Goal: Information Seeking & Learning: Find specific fact

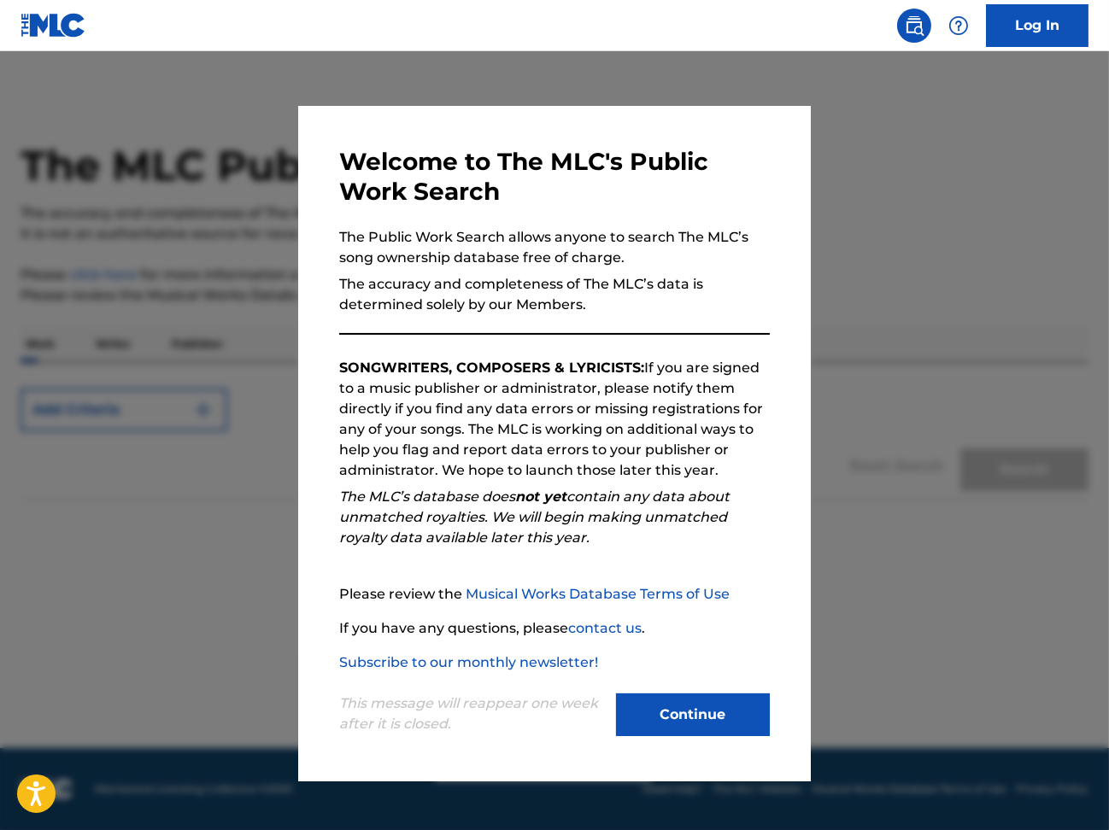
click at [671, 721] on button "Continue" at bounding box center [693, 715] width 154 height 43
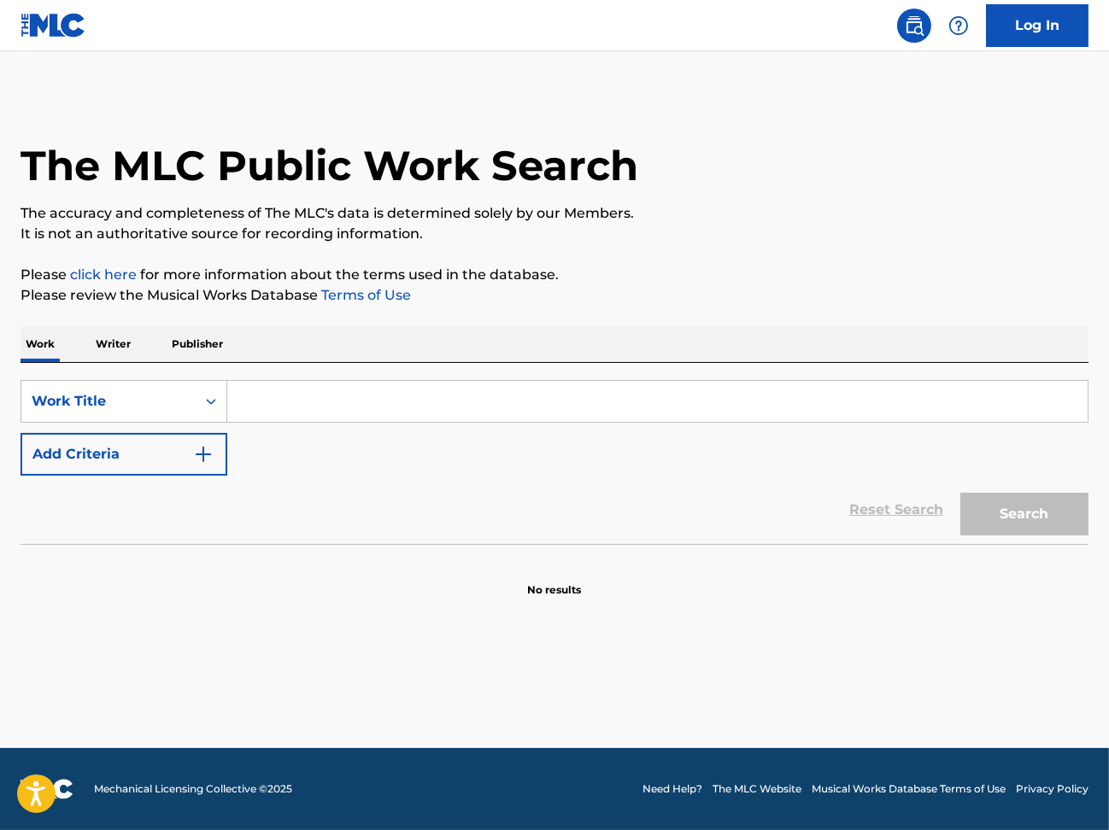
click at [283, 408] on input "Search Form" at bounding box center [657, 401] width 860 height 41
click at [385, 400] on input "Search Form" at bounding box center [657, 401] width 860 height 41
paste input "Le testament de la tante [PERSON_NAME]"
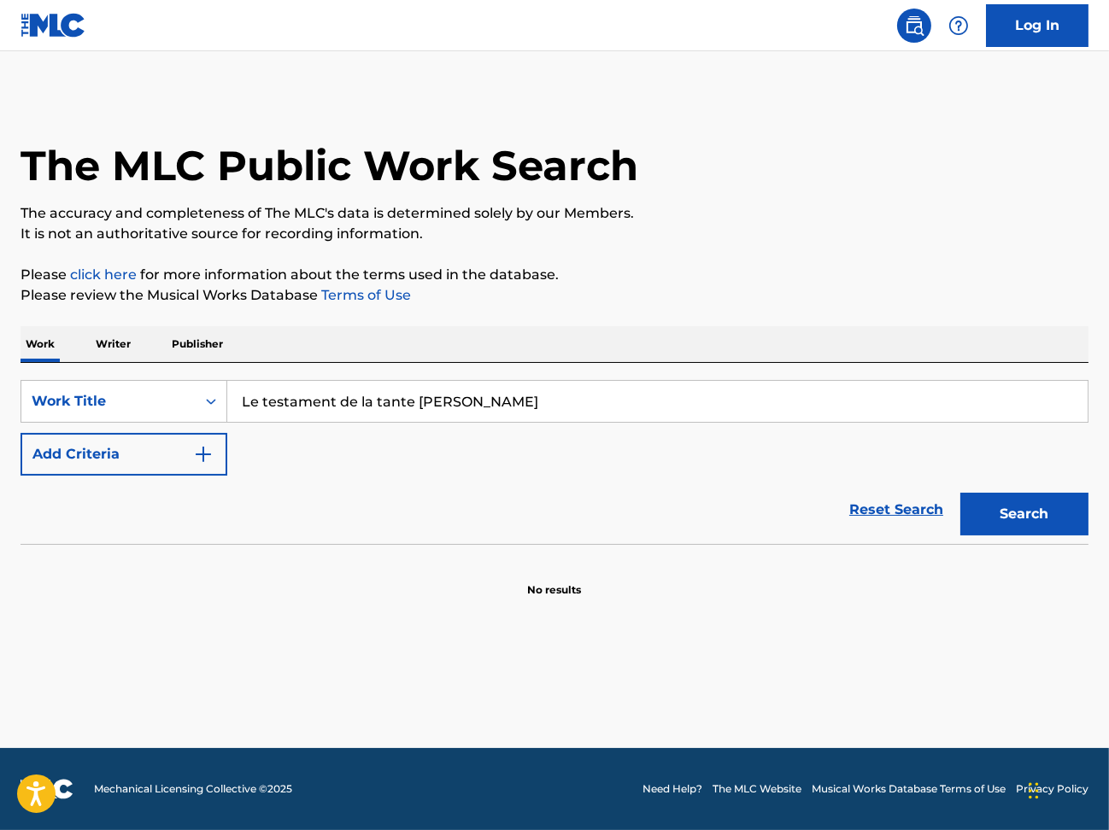
type input "Le testament de la tante [PERSON_NAME]"
click at [1003, 519] on button "Search" at bounding box center [1024, 514] width 128 height 43
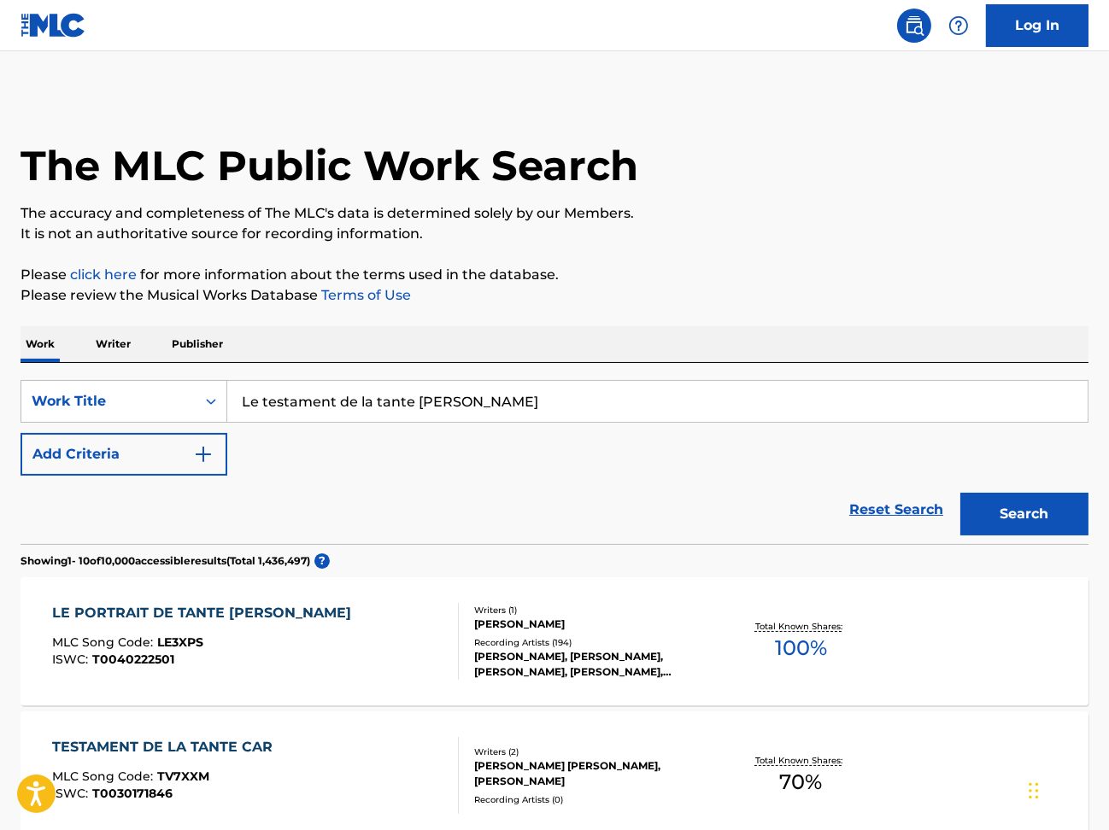
scroll to position [114, 0]
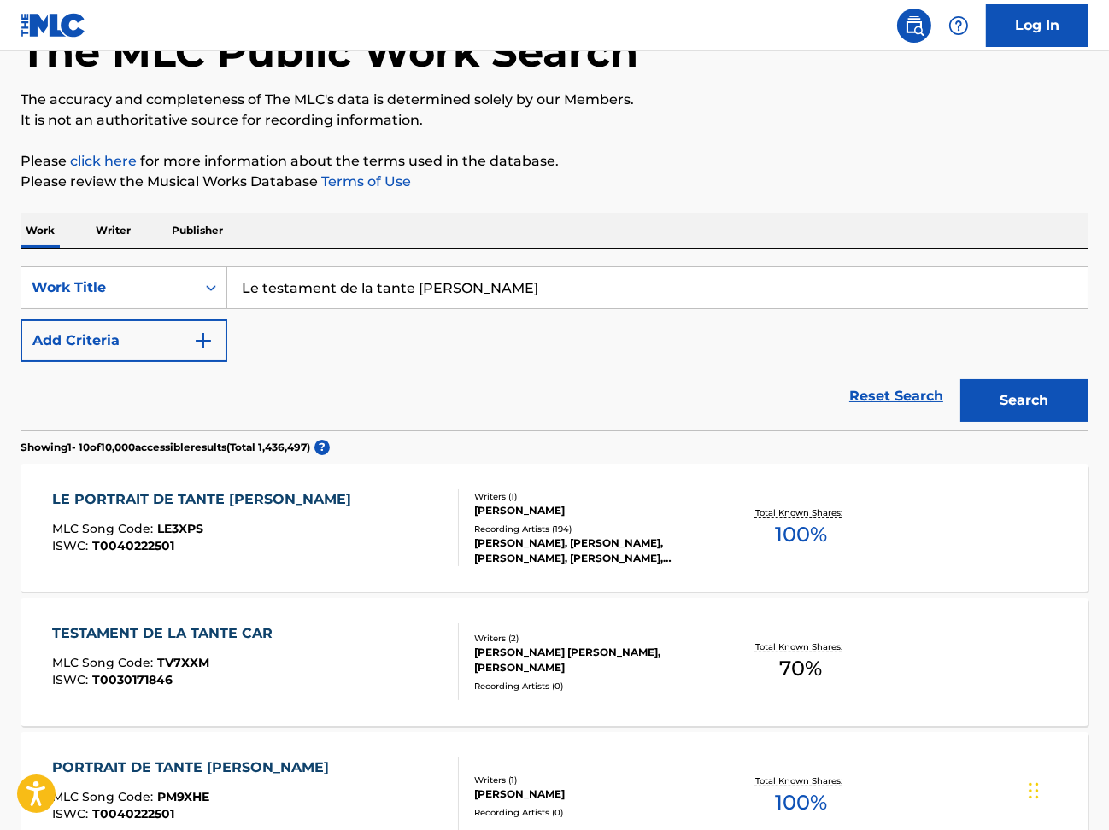
click at [195, 235] on p "Publisher" at bounding box center [198, 231] width 62 height 36
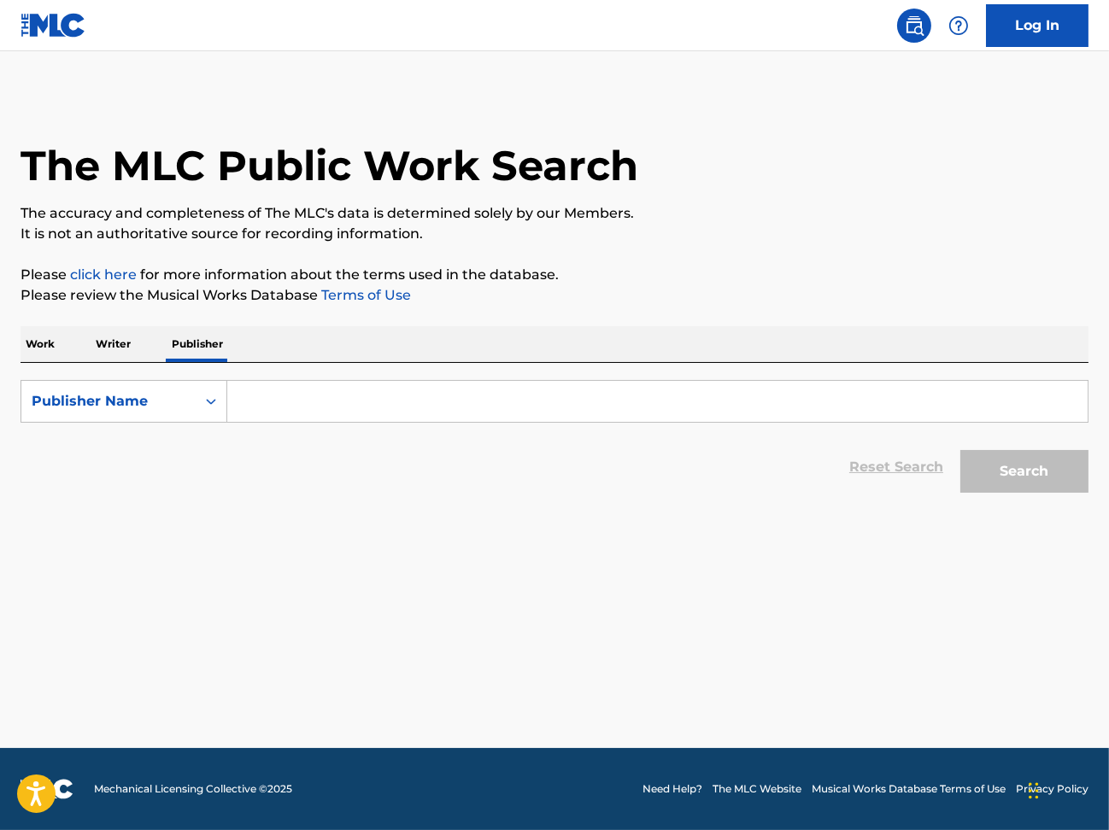
click at [351, 413] on input "Search Form" at bounding box center [657, 401] width 860 height 41
click at [129, 346] on p "Writer" at bounding box center [113, 344] width 45 height 36
click at [45, 352] on p "Work" at bounding box center [40, 344] width 39 height 36
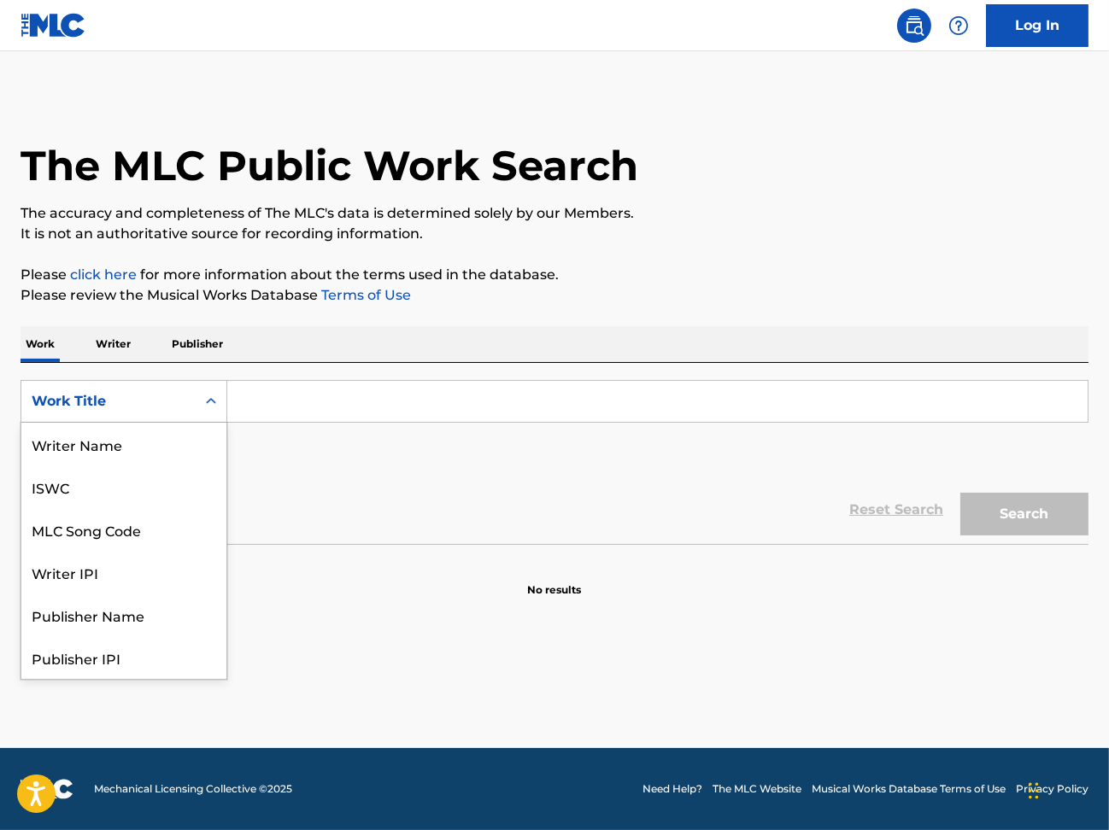
click at [199, 397] on div "Search Form" at bounding box center [211, 401] width 31 height 31
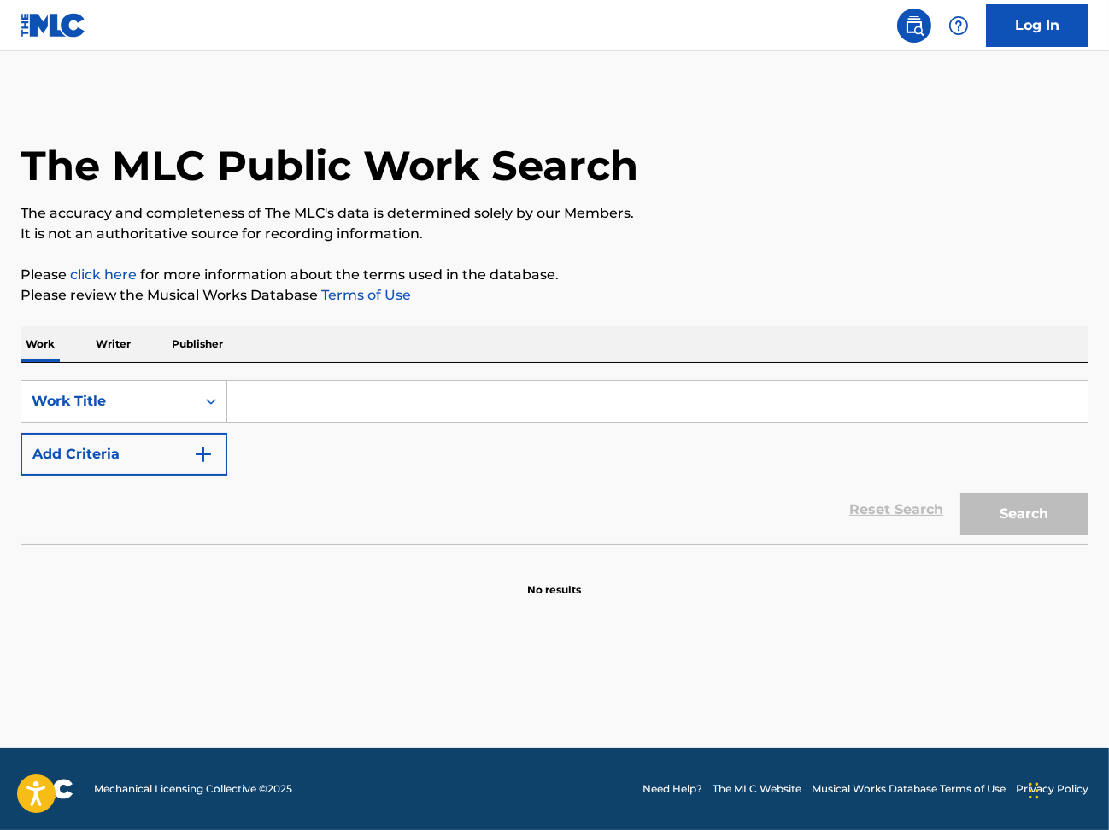
click at [290, 397] on input "Search Form" at bounding box center [657, 401] width 860 height 41
click at [174, 446] on button "Add Criteria" at bounding box center [124, 454] width 207 height 43
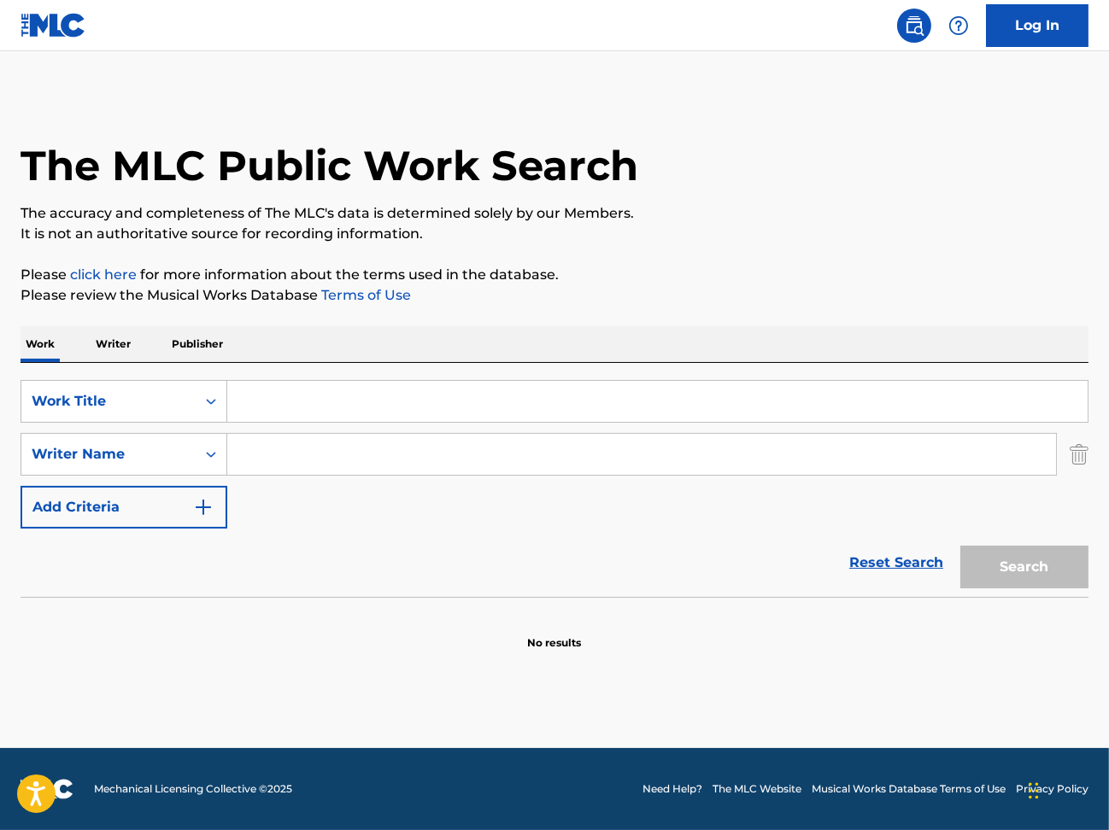
click at [320, 398] on input "Search Form" at bounding box center [657, 401] width 860 height 41
click at [550, 387] on input "Search Form" at bounding box center [657, 401] width 860 height 41
paste input "Le testament de la tante [PERSON_NAME]"
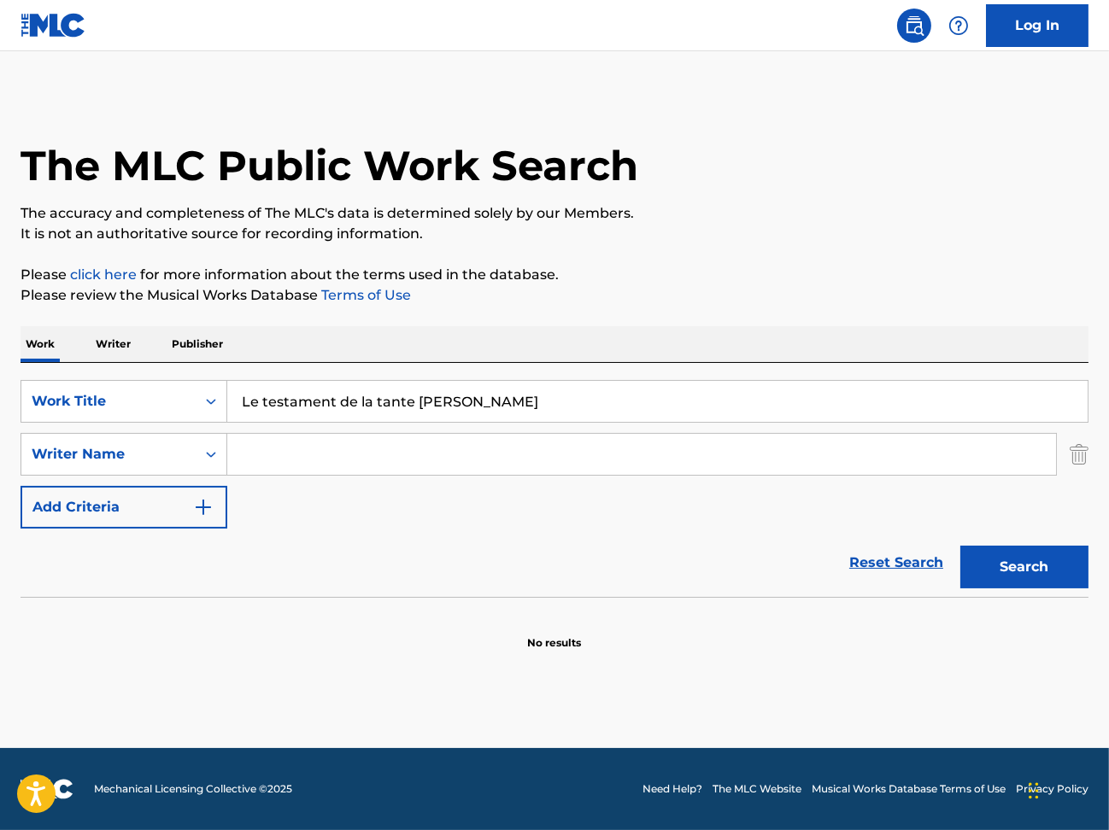
type input "Le testament de la tante [PERSON_NAME]"
click at [486, 473] on input "Search Form" at bounding box center [641, 454] width 829 height 41
click at [419, 449] on input "Search Form" at bounding box center [641, 454] width 829 height 41
type input "[PERSON_NAME]"
click at [960, 546] on button "Search" at bounding box center [1024, 567] width 128 height 43
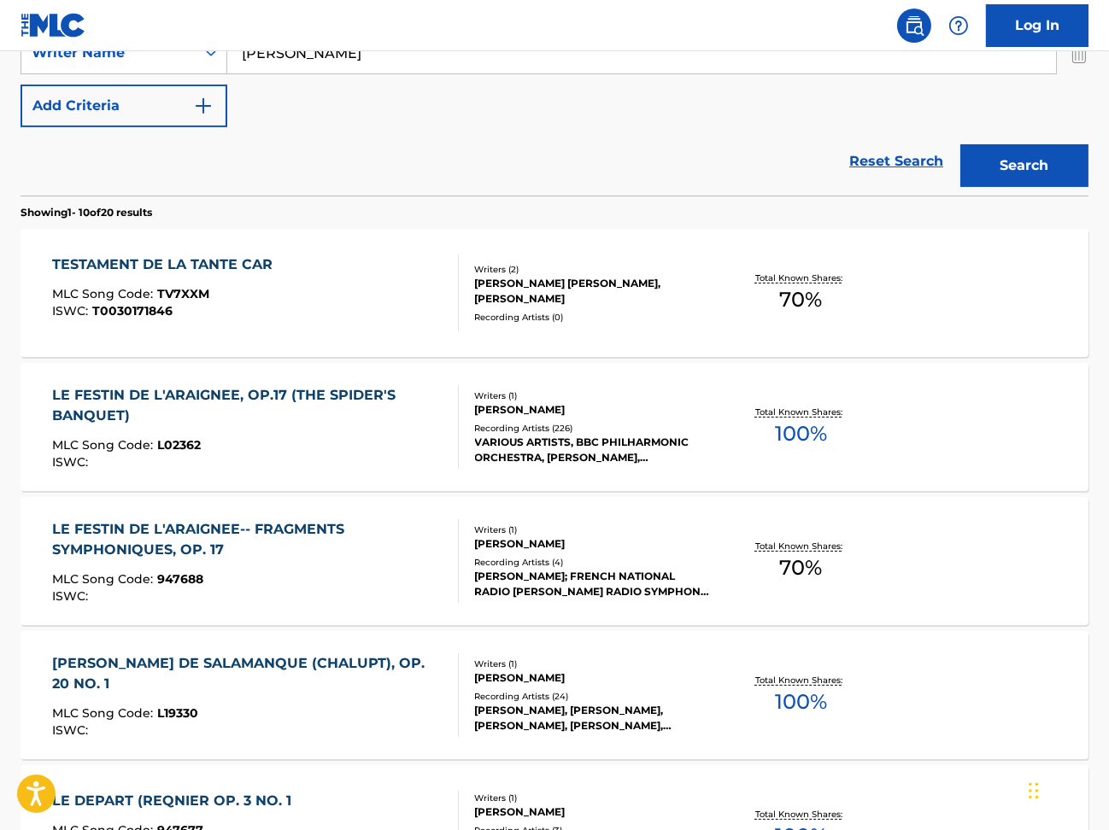
scroll to position [455, 0]
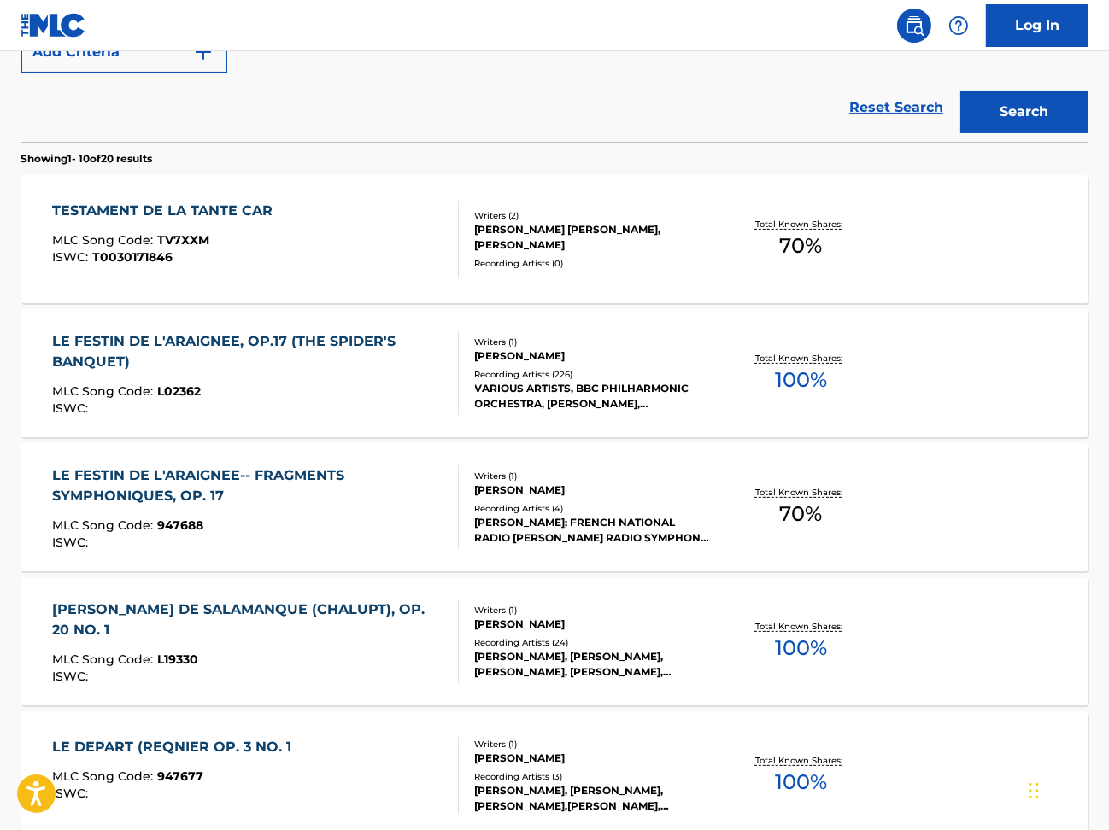
click at [345, 284] on div "TESTAMENT DE LA TANTE CAR MLC Song Code : TV7XXM ISWC : T0030171846 Writers ( 2…" at bounding box center [555, 239] width 1068 height 128
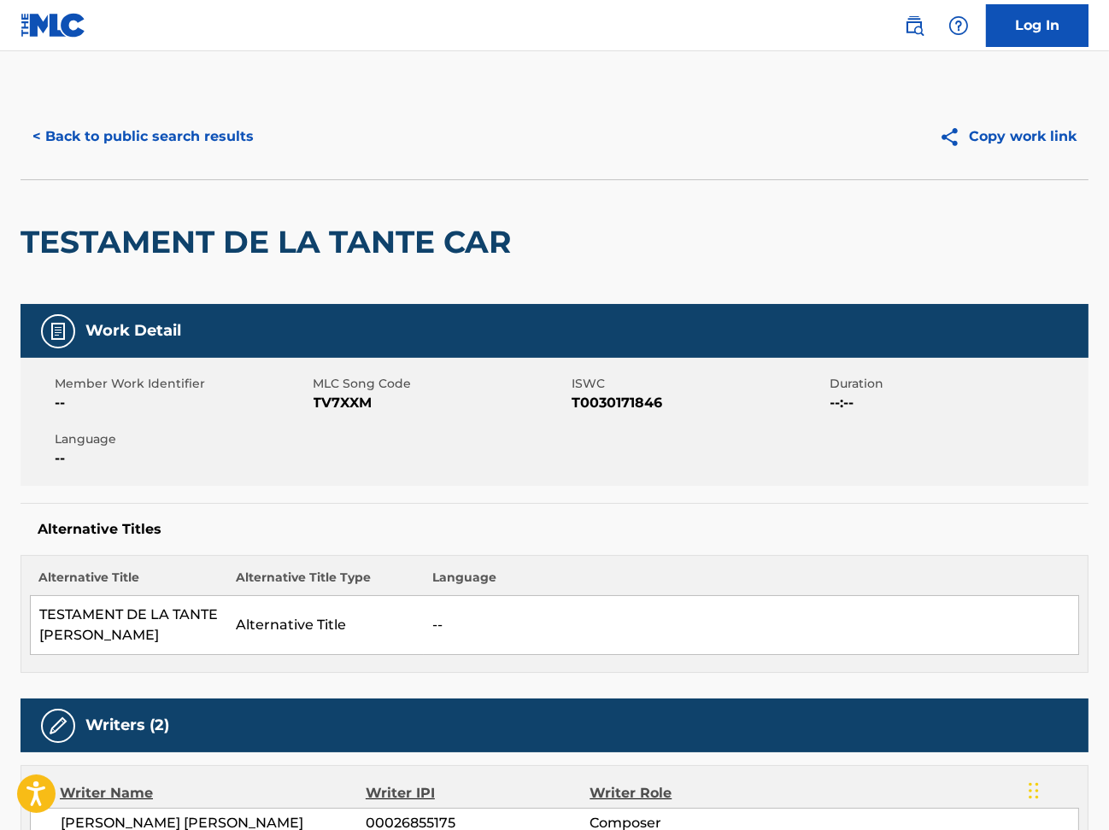
click at [58, 139] on button "< Back to public search results" at bounding box center [143, 136] width 245 height 43
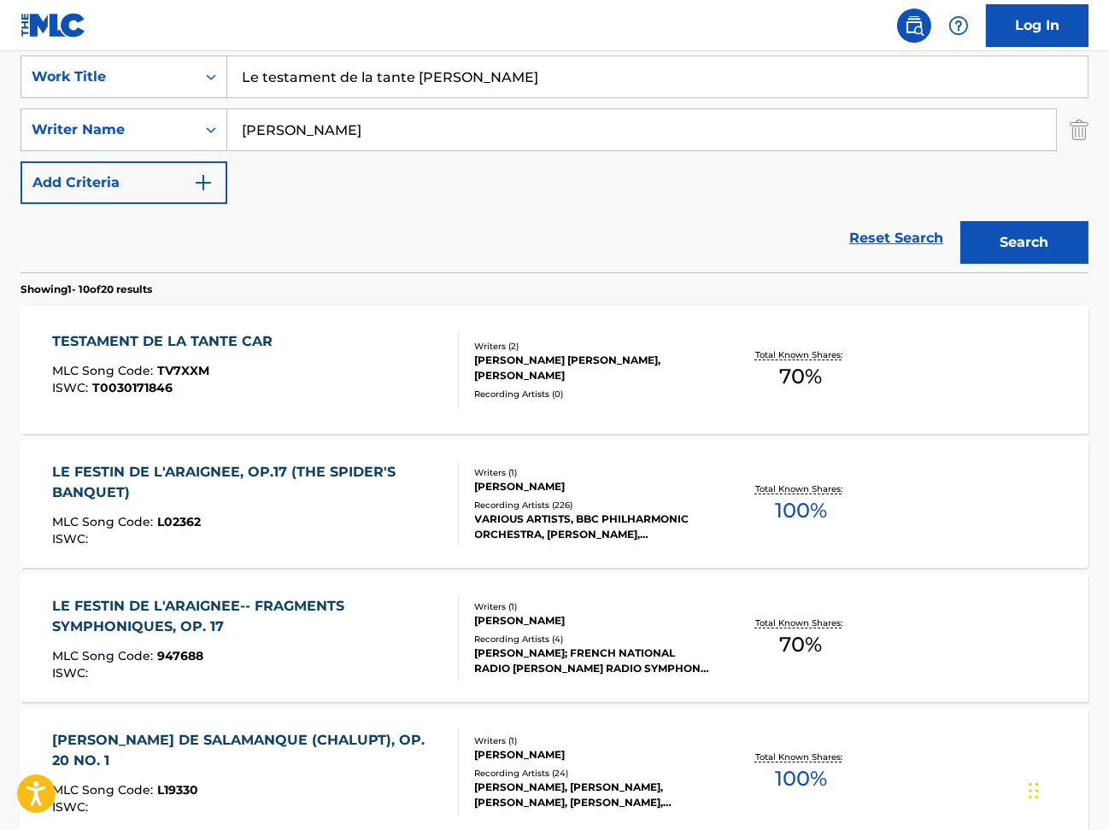
scroll to position [439, 0]
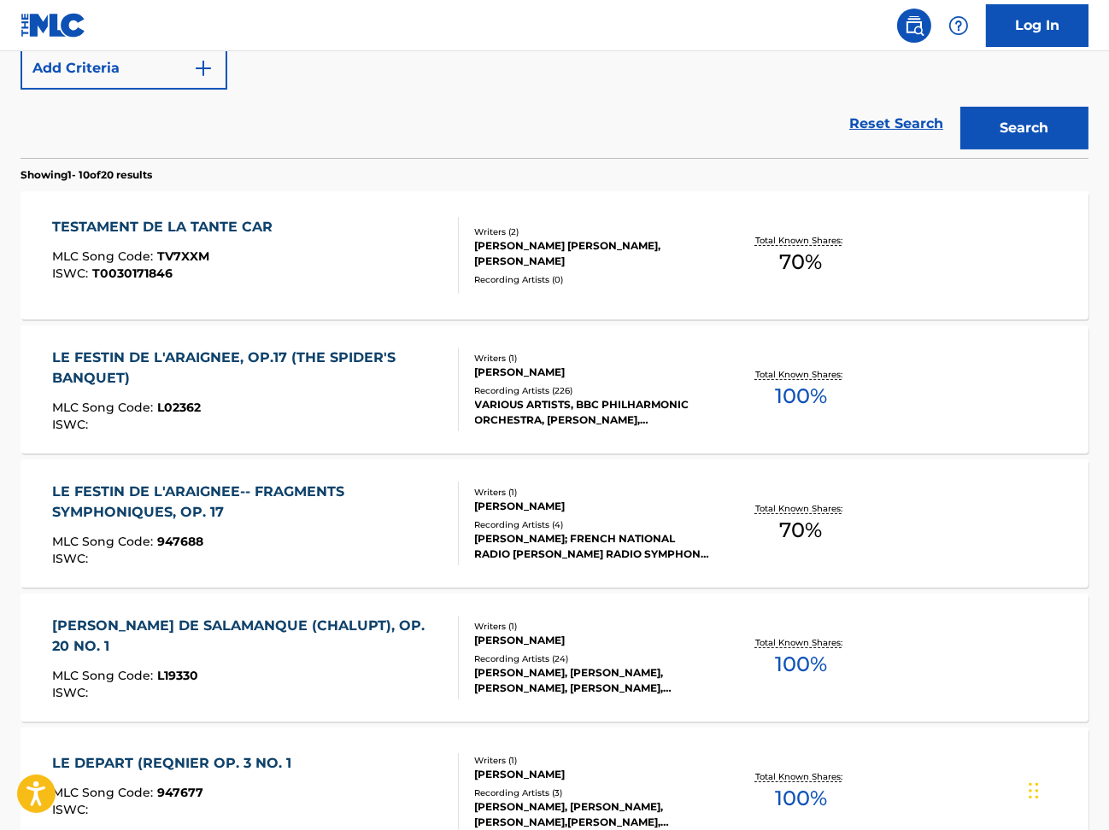
click at [358, 267] on div "TESTAMENT DE LA TANTE CAR MLC Song Code : TV7XXM ISWC : T0030171846" at bounding box center [256, 255] width 406 height 77
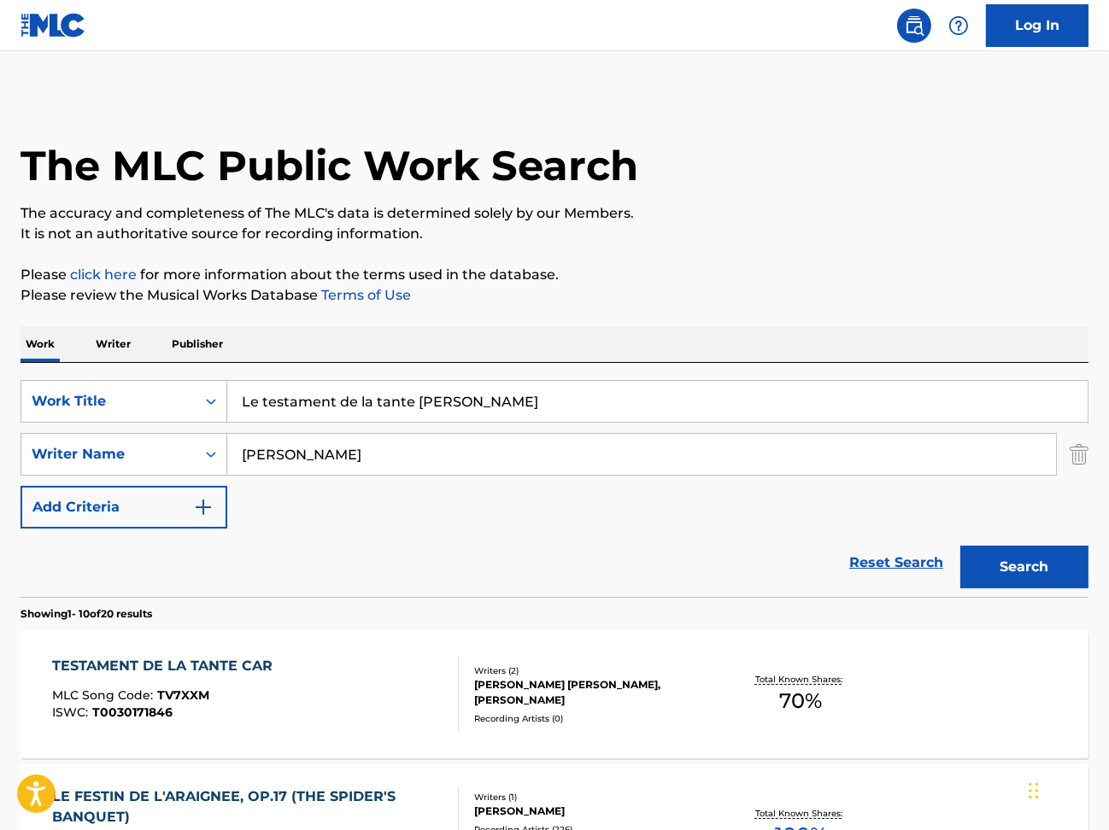
scroll to position [537, 0]
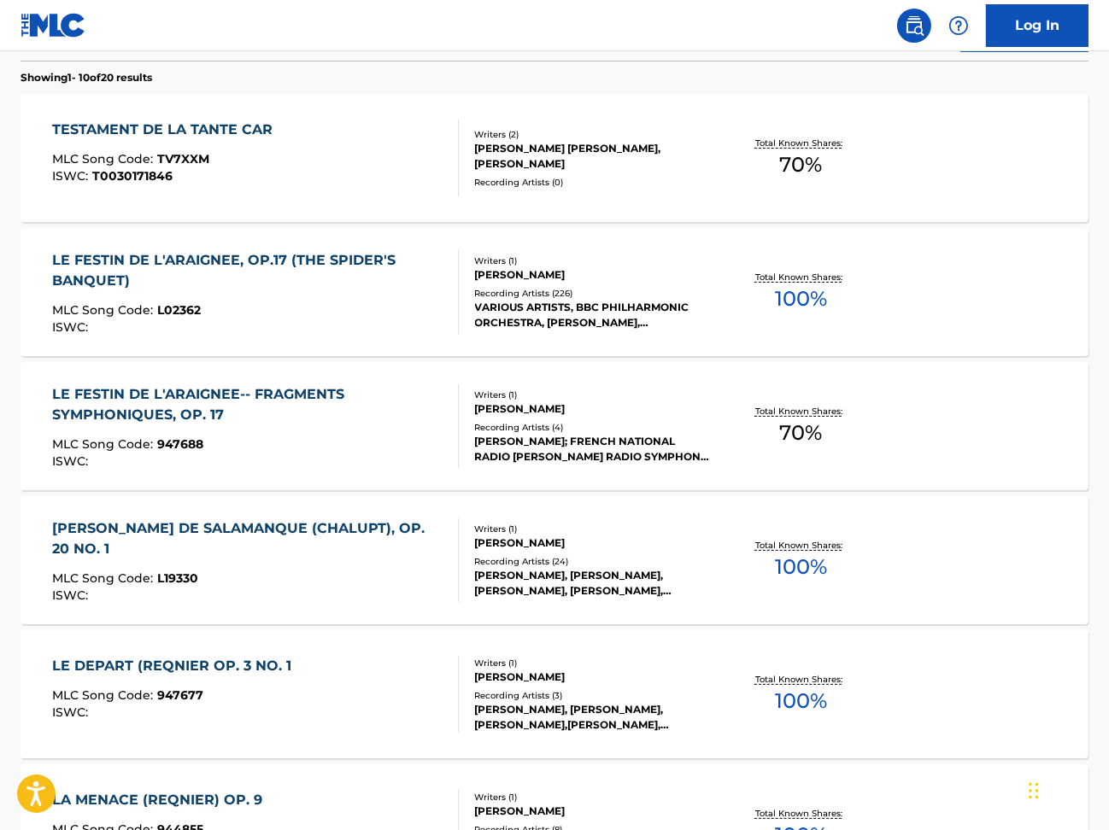
click at [593, 331] on div "LE FESTIN DE L'ARAIGNEE, OP.17 (THE SPIDER'S BANQUET) MLC Song Code : L02362 IS…" at bounding box center [555, 292] width 1068 height 128
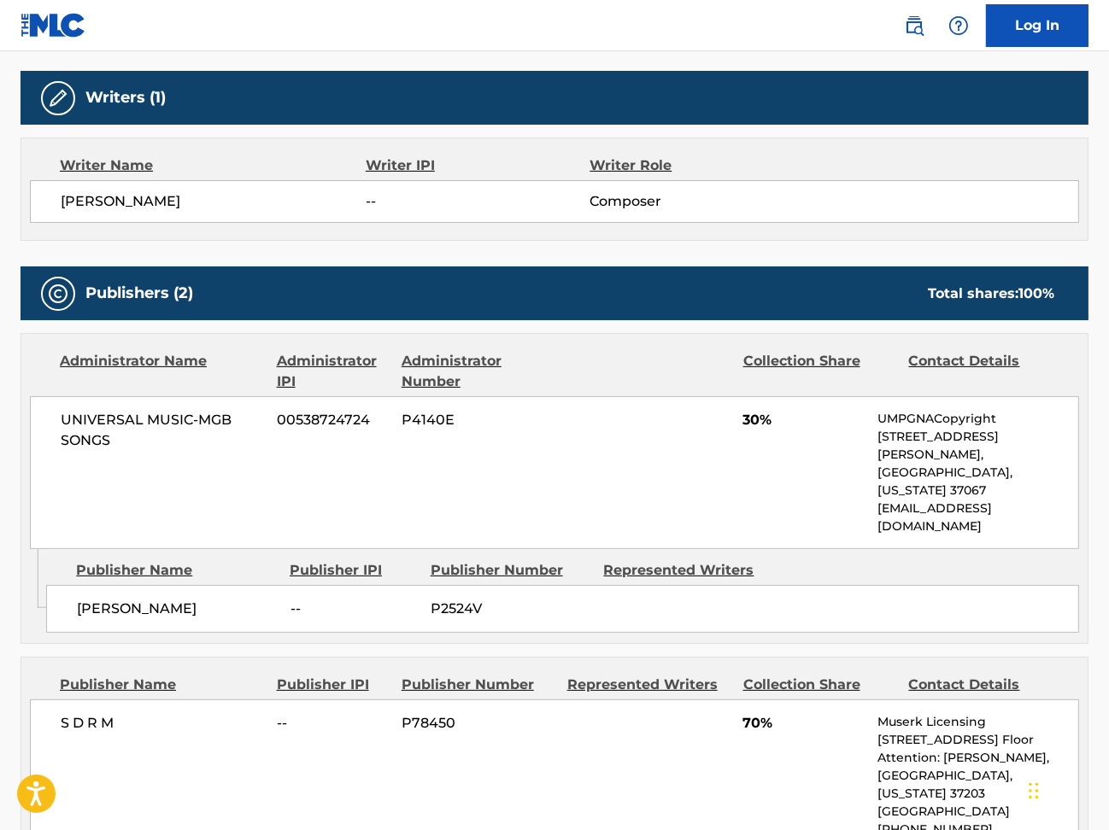
scroll to position [683, 0]
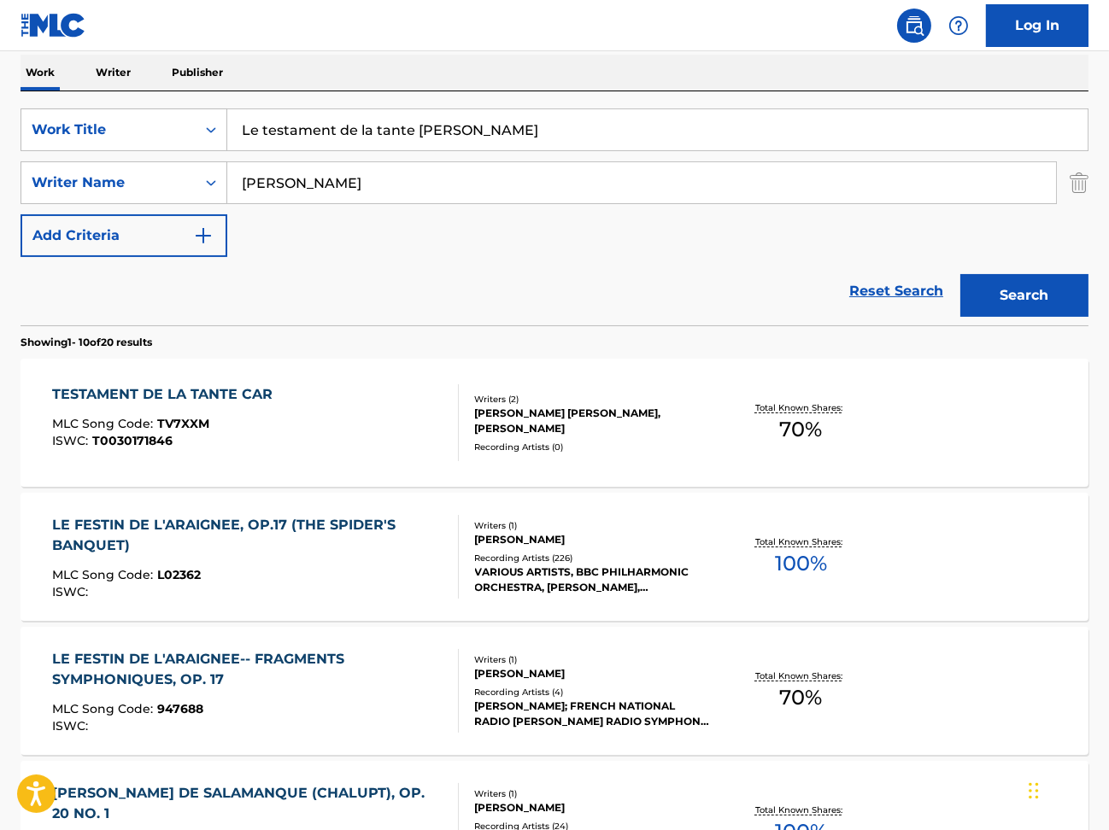
scroll to position [64, 0]
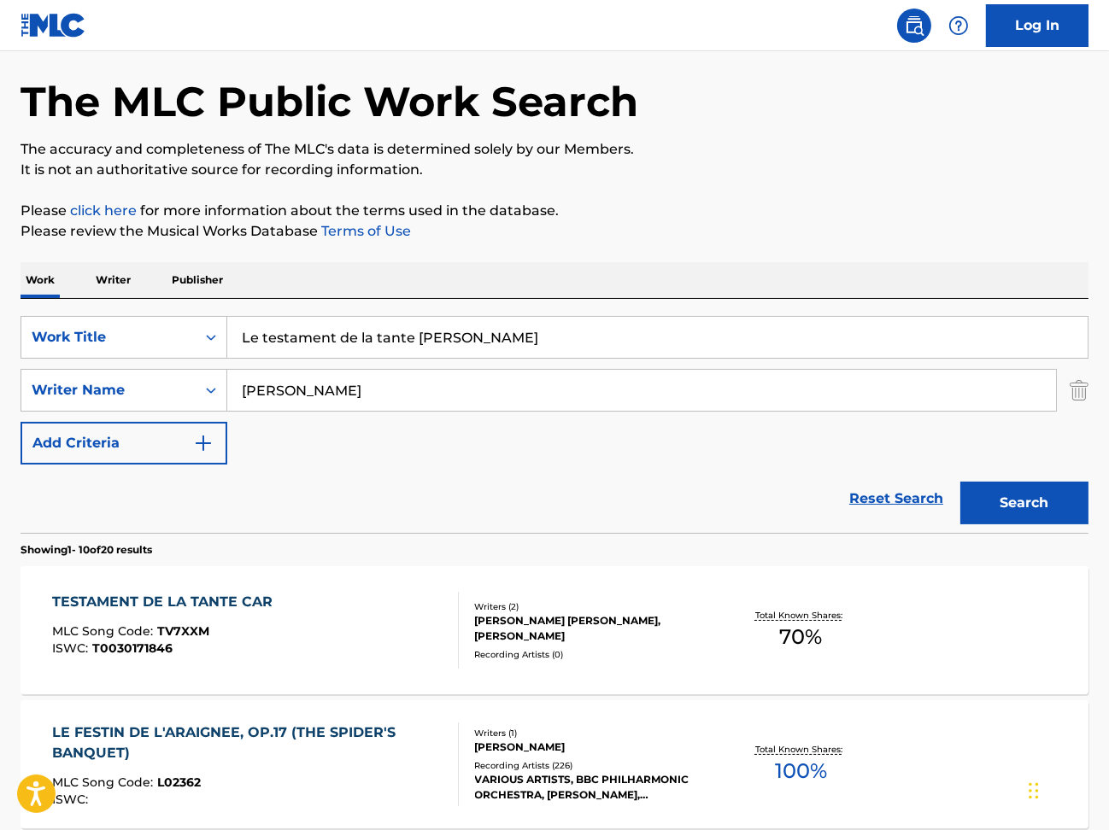
click at [504, 378] on input "[PERSON_NAME]" at bounding box center [641, 390] width 829 height 41
click at [509, 342] on input "Le testament de la tante [PERSON_NAME]" at bounding box center [657, 337] width 860 height 41
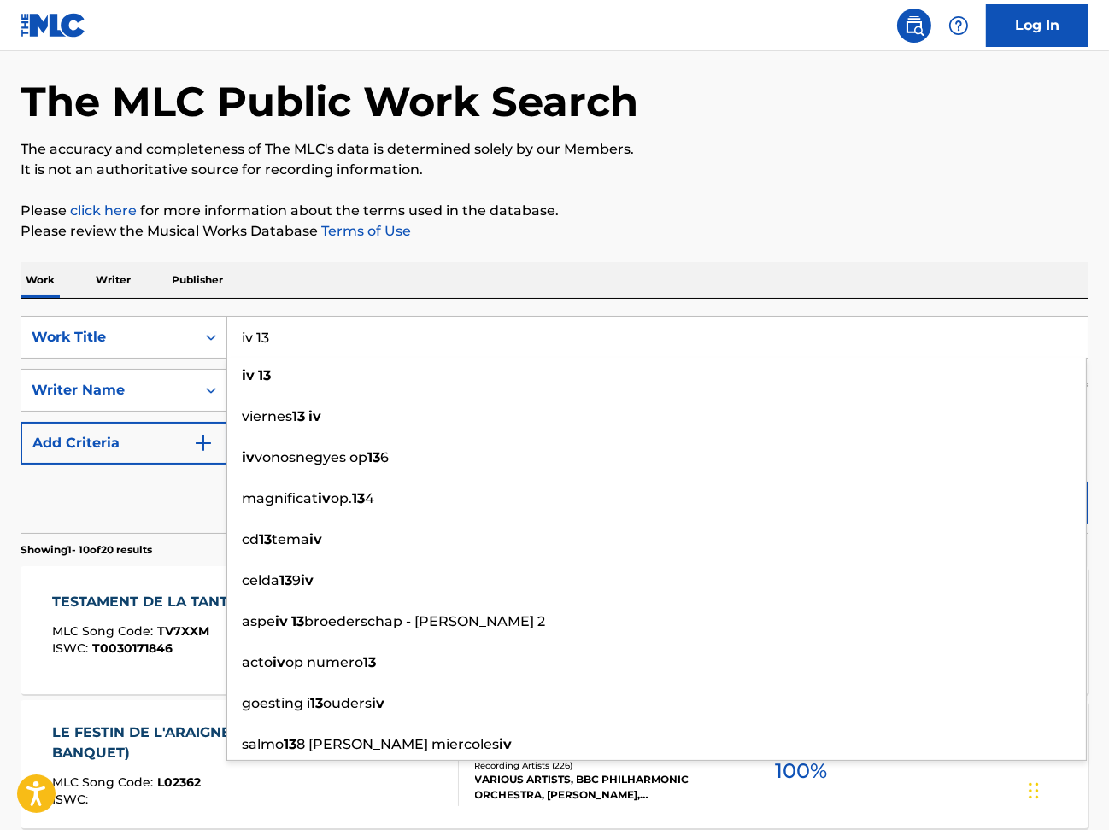
type input "iv 13"
click at [135, 481] on div "Reset Search Search" at bounding box center [555, 499] width 1068 height 68
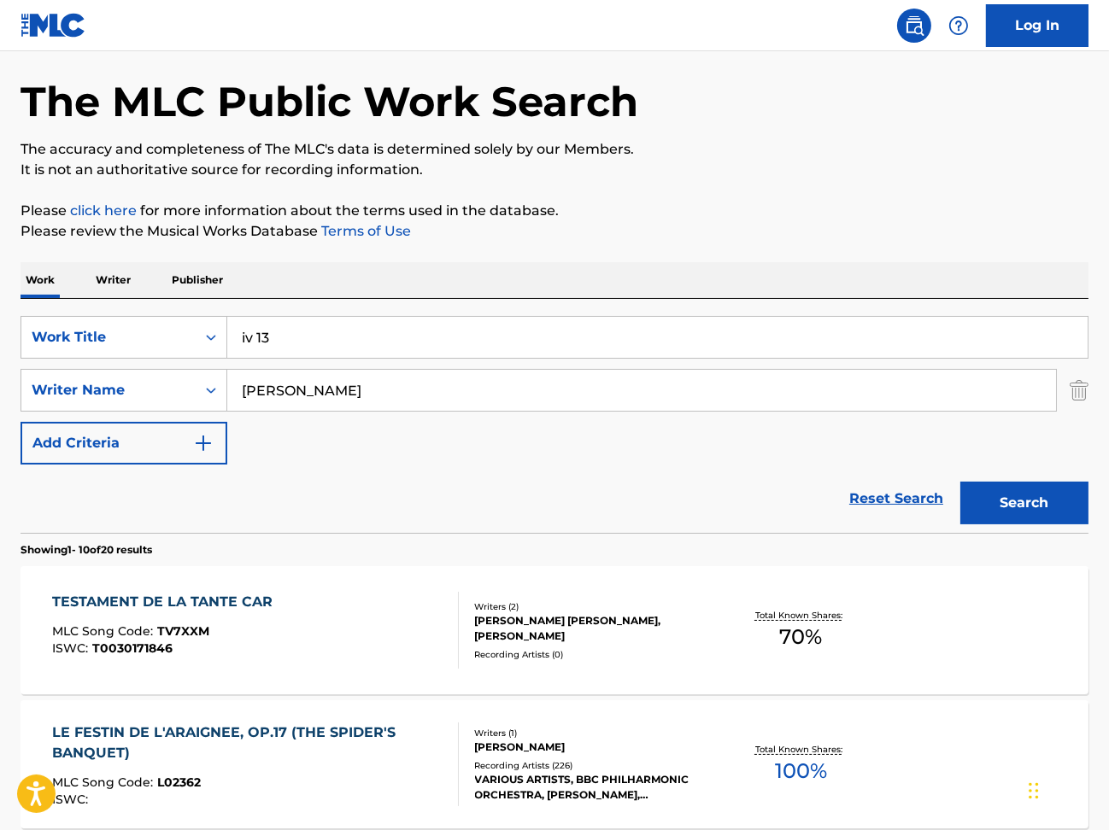
click at [384, 405] on input "[PERSON_NAME]" at bounding box center [641, 390] width 829 height 41
type input "[PERSON_NAME]"
click at [960, 482] on button "Search" at bounding box center [1024, 503] width 128 height 43
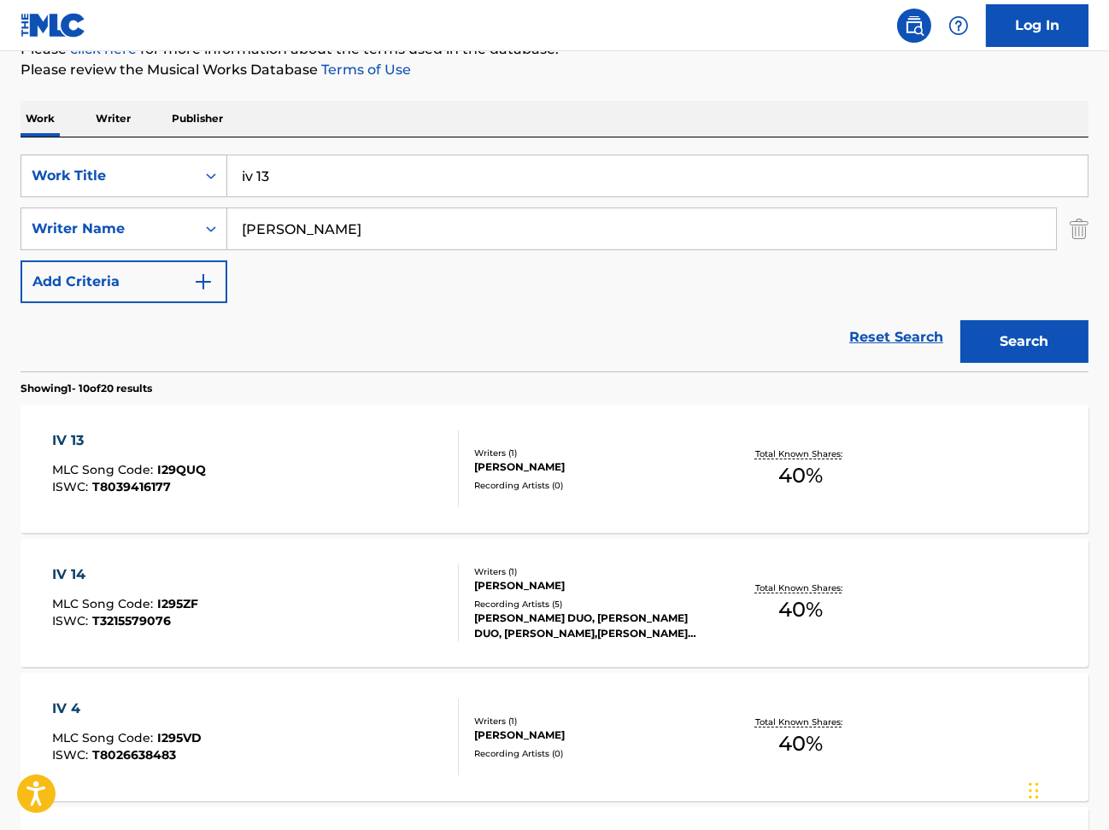
scroll to position [227, 0]
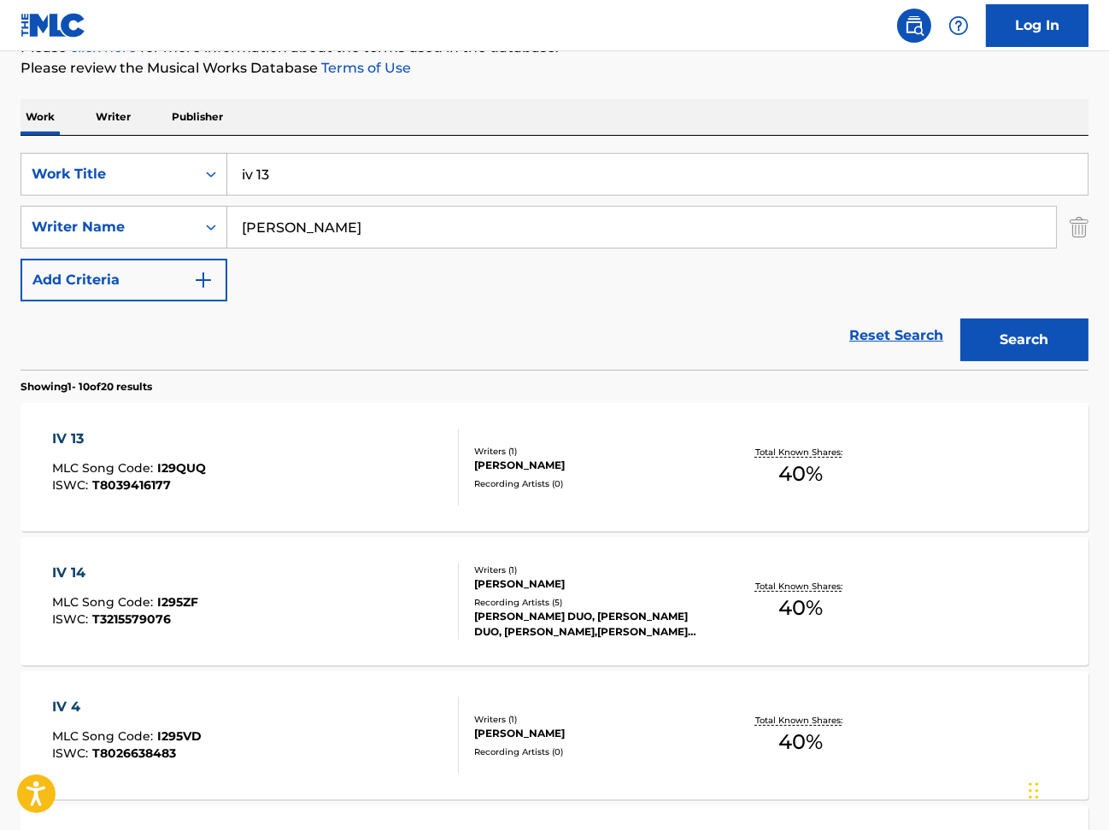
click at [677, 453] on div "Writers ( 1 )" at bounding box center [593, 451] width 237 height 13
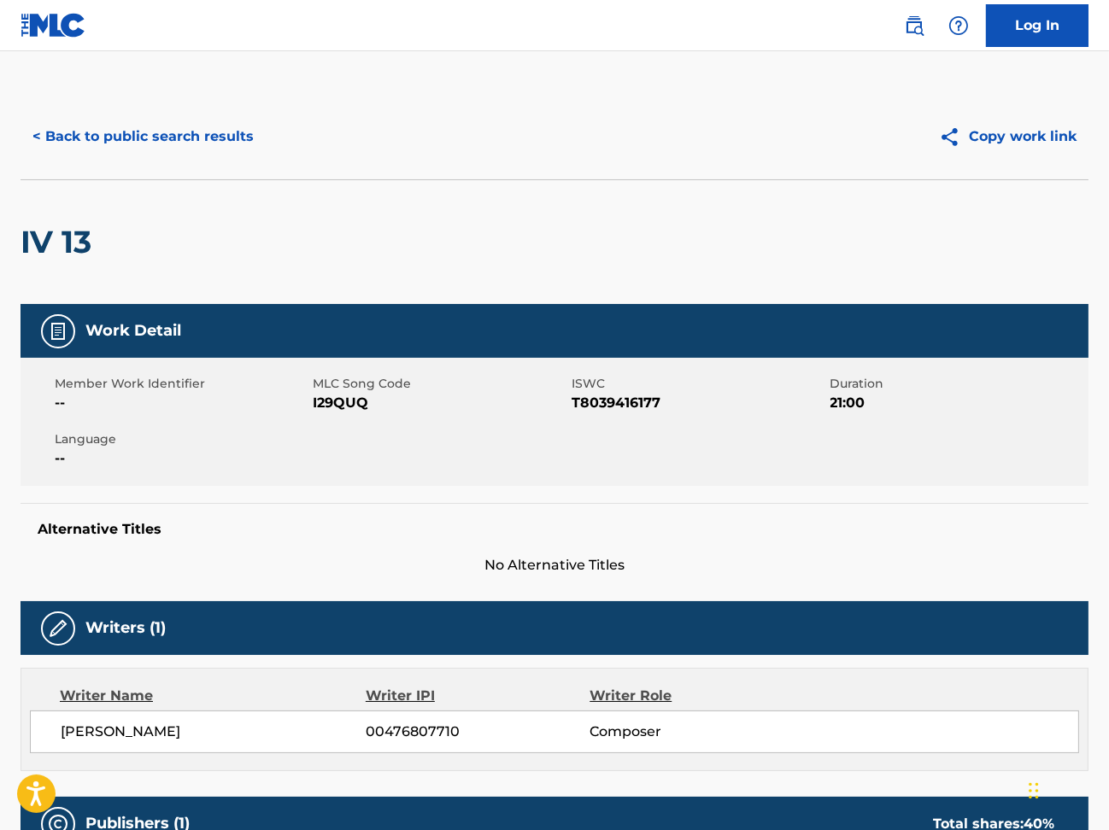
click at [73, 131] on button "< Back to public search results" at bounding box center [143, 136] width 245 height 43
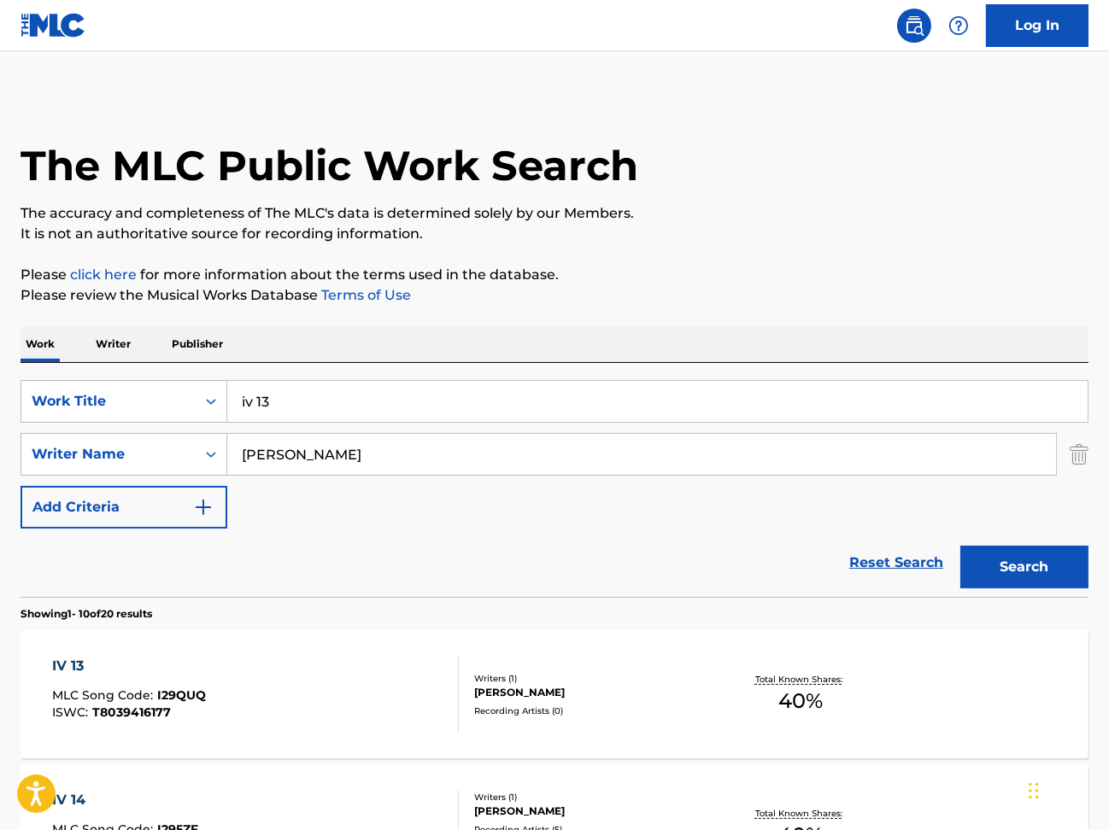
scroll to position [227, 0]
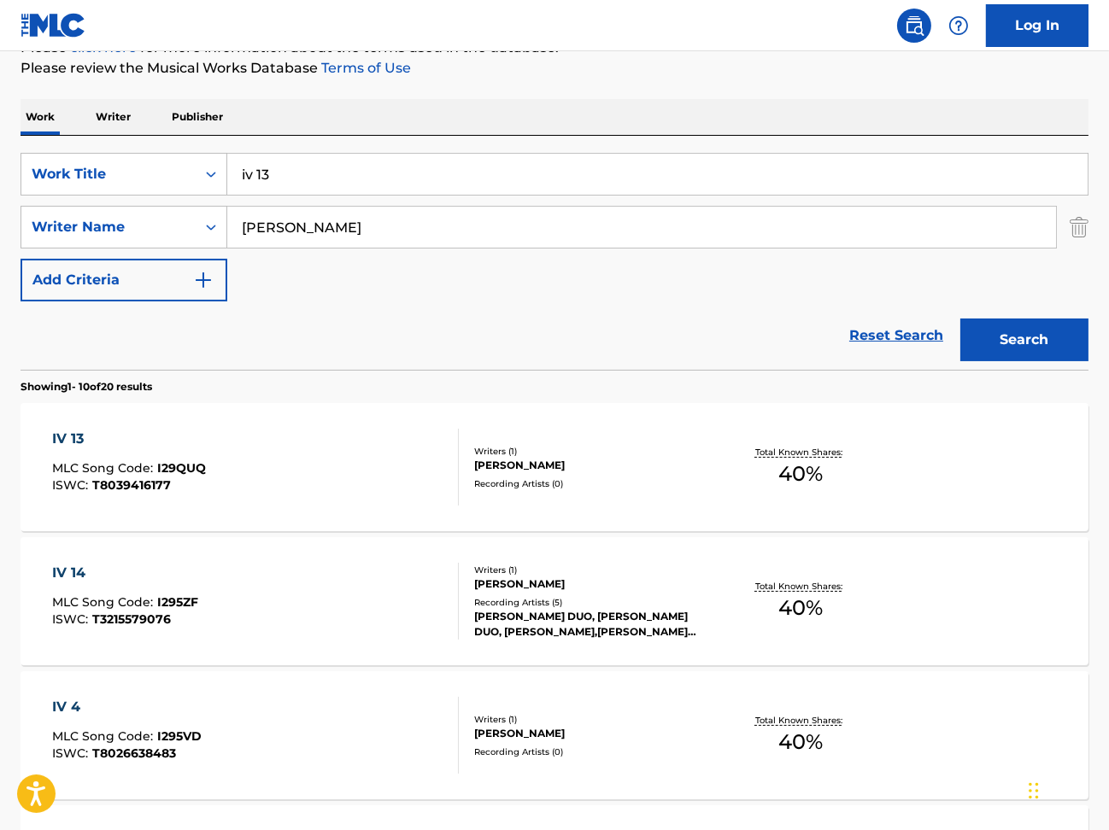
click at [285, 182] on input "iv 13" at bounding box center [657, 174] width 860 height 41
paste input "woher…wohin"
type input "woher…wohin"
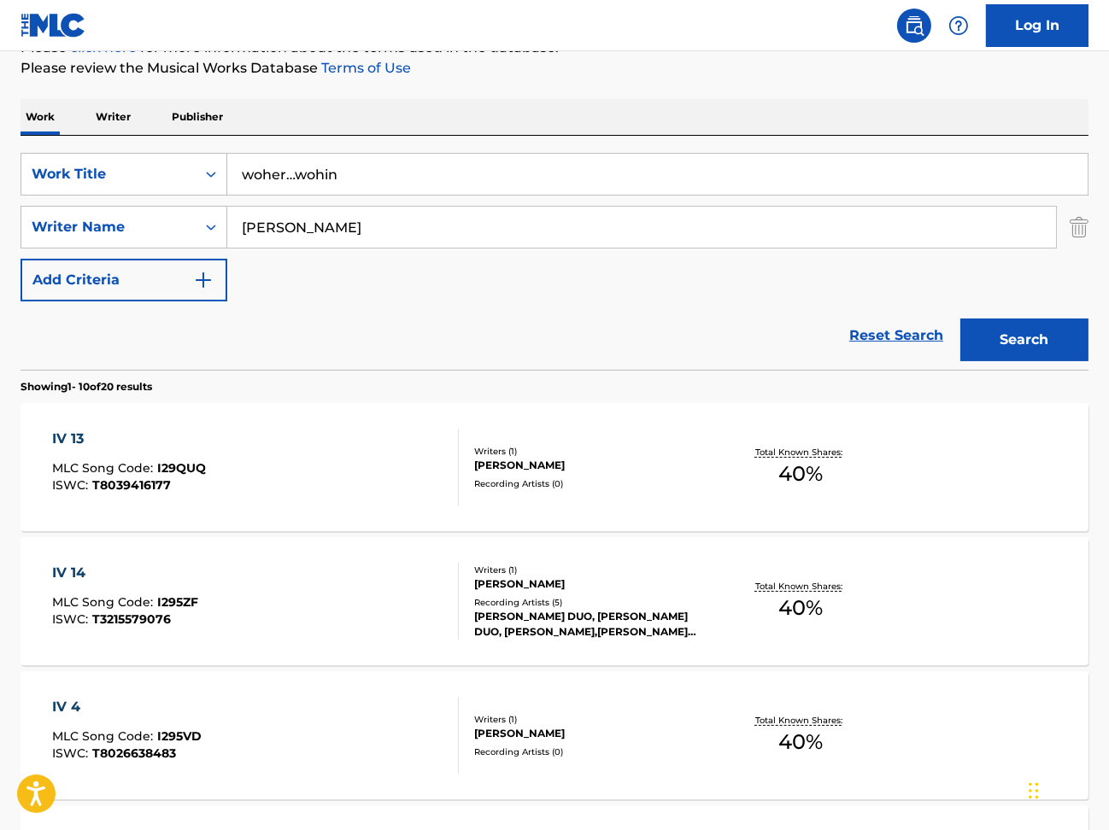
click at [960, 319] on button "Search" at bounding box center [1024, 340] width 128 height 43
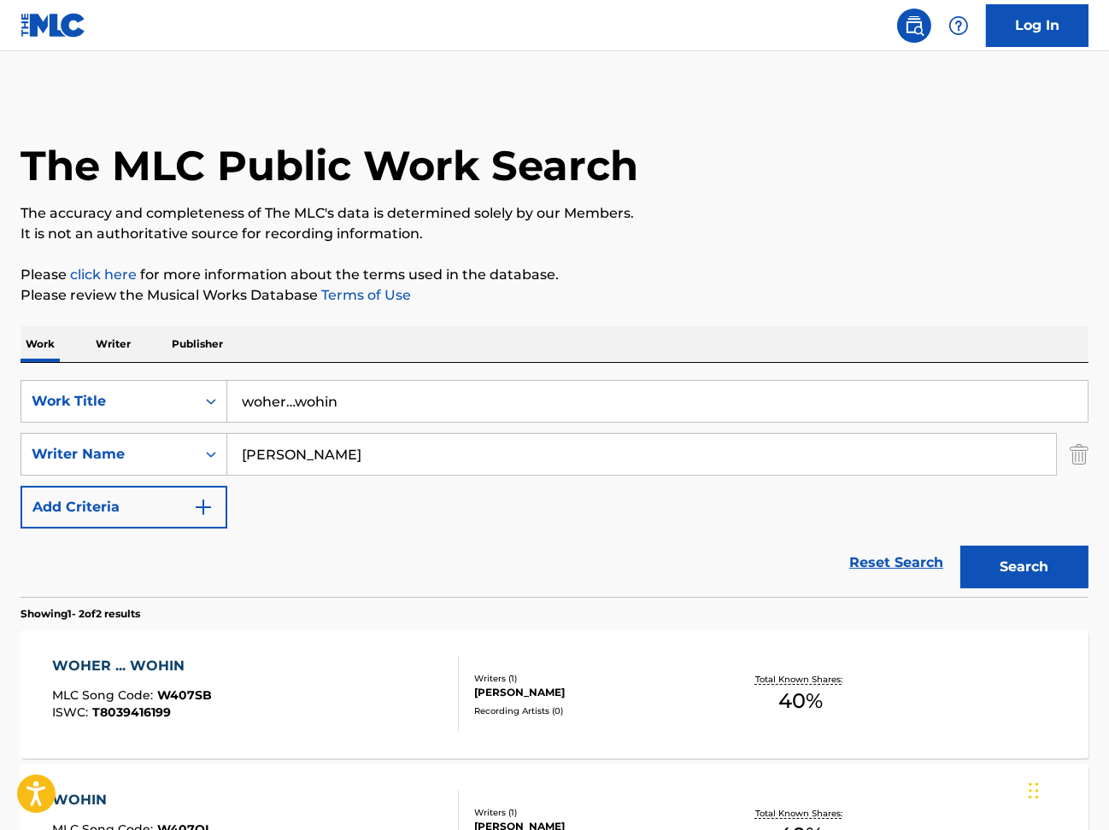
click at [346, 696] on div "WOHER ... WOHIN MLC Song Code : W407SB ISWC : T8039416199" at bounding box center [256, 694] width 406 height 77
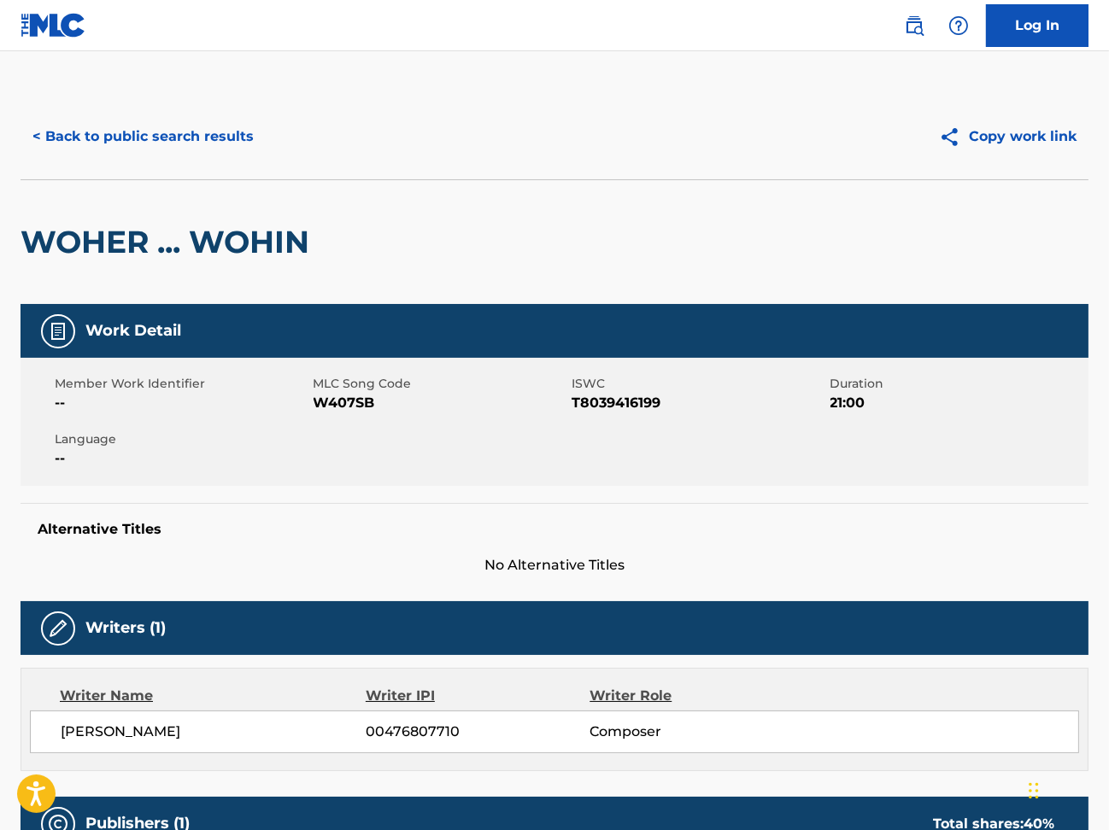
click at [114, 151] on button "< Back to public search results" at bounding box center [143, 136] width 245 height 43
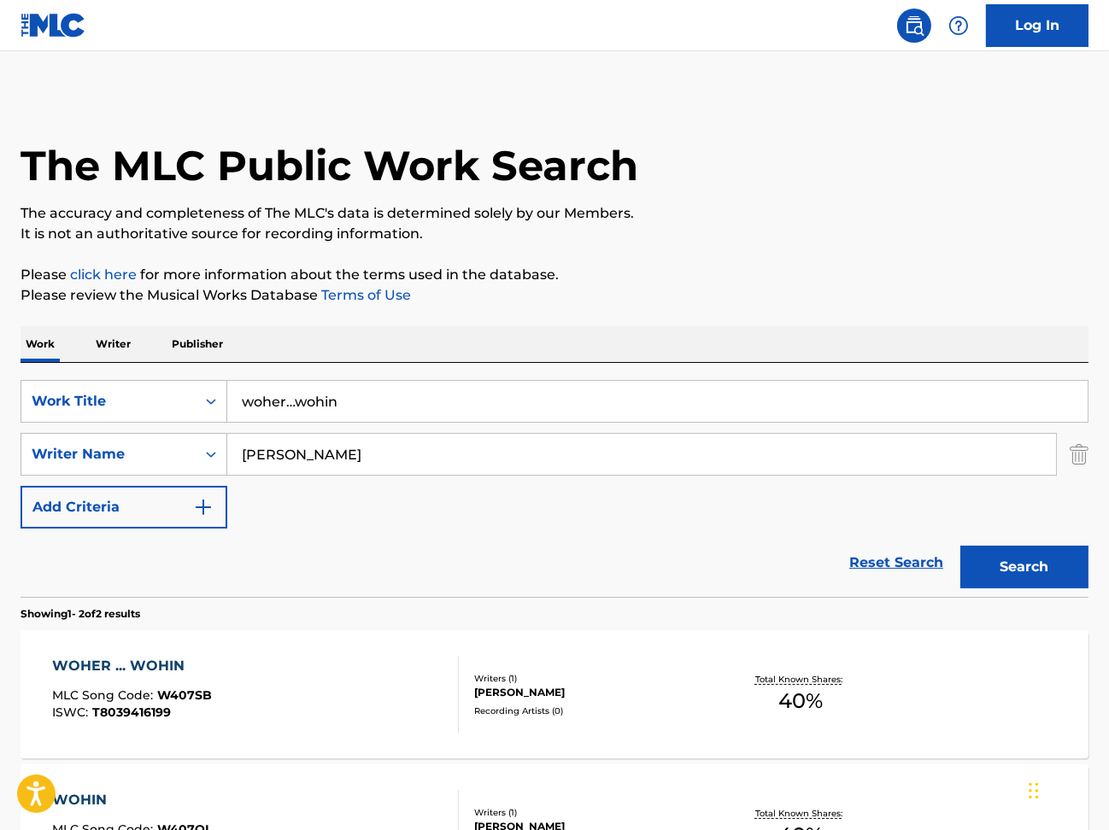
click at [373, 393] on input "woher…wohin" at bounding box center [657, 401] width 860 height 41
paste input "CONCERTINO FOR CLARINET AND STRING ORCHESTRA"
click at [371, 452] on input "[PERSON_NAME]" at bounding box center [641, 454] width 829 height 41
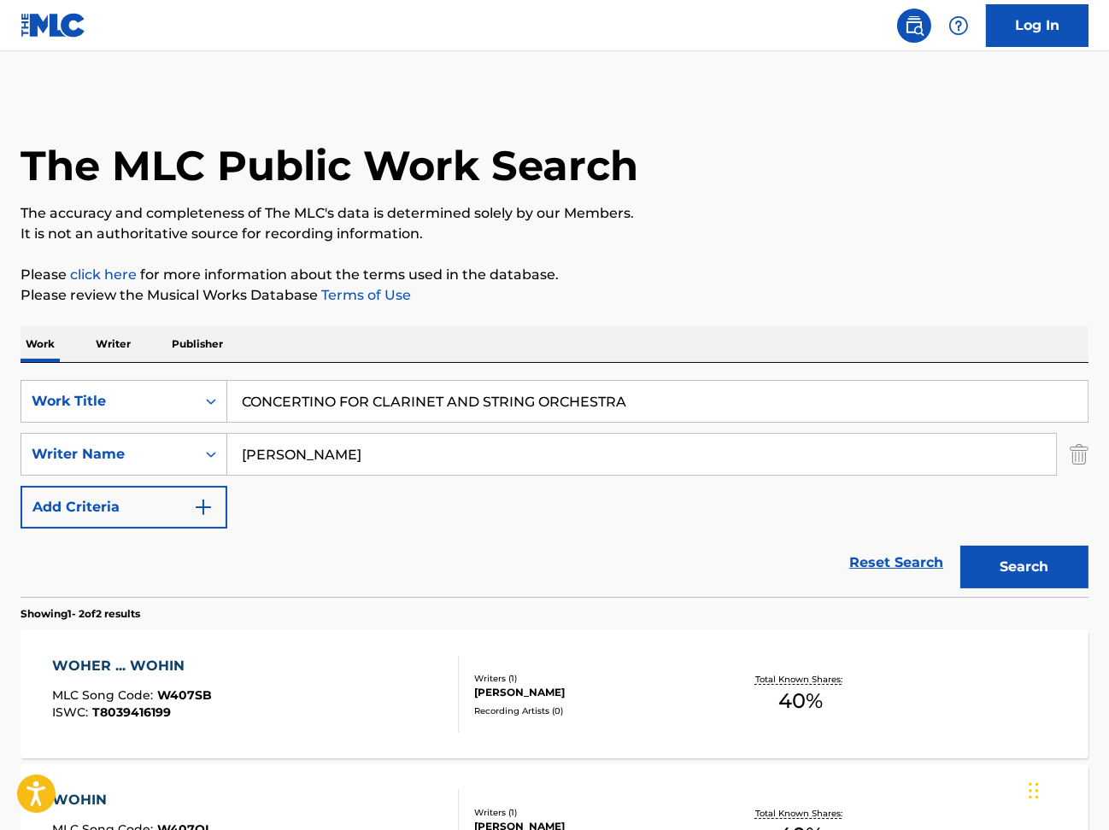
click at [272, 407] on input "CONCERTINO FOR CLARINET AND STRING ORCHESTRA" at bounding box center [657, 401] width 860 height 41
type input "CONCERTINO FOR CLARINET AND STRING ORCHESTRA"
click at [387, 459] on input "[PERSON_NAME]" at bounding box center [641, 454] width 829 height 41
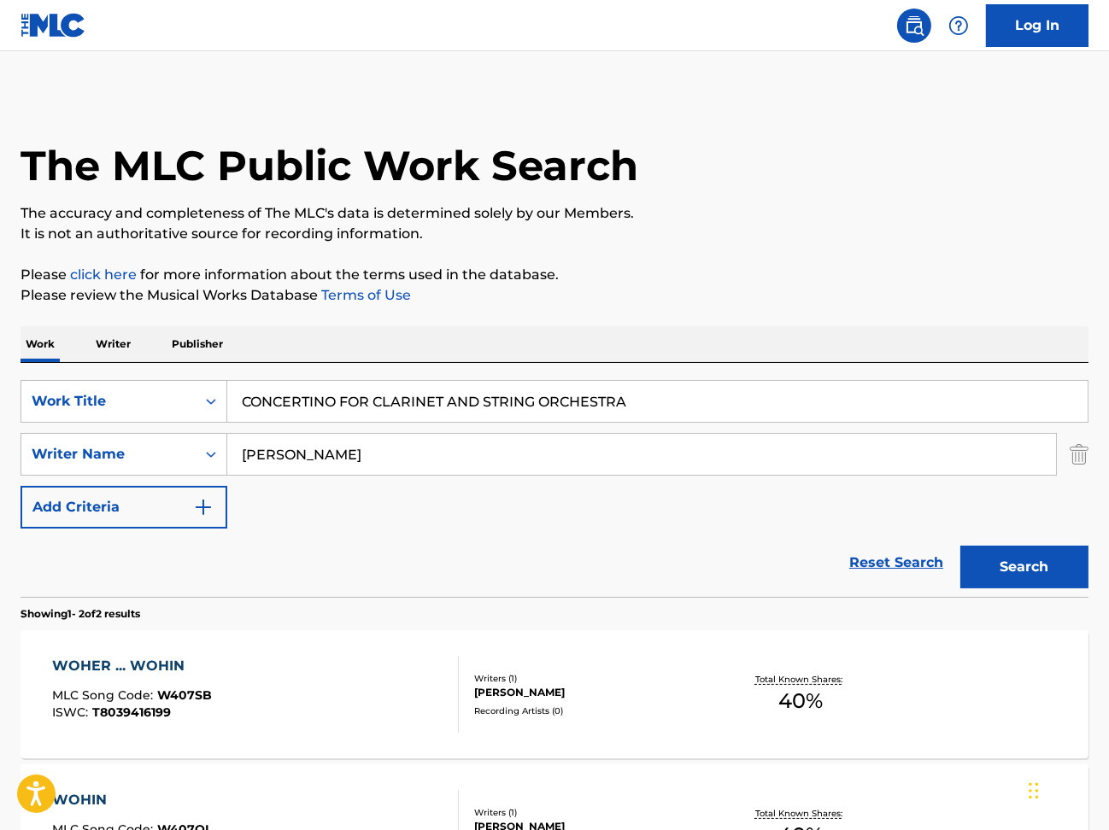
type input "[PERSON_NAME]"
click at [960, 546] on button "Search" at bounding box center [1024, 567] width 128 height 43
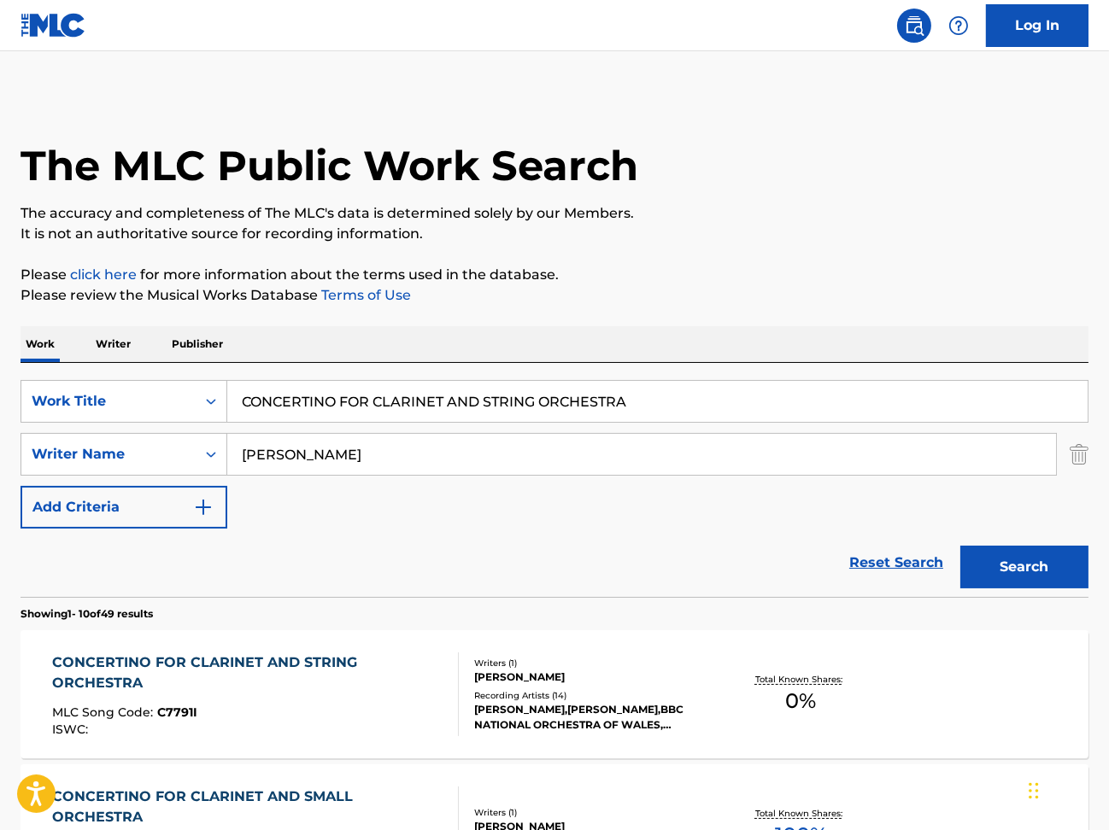
click at [182, 654] on div "CONCERTINO FOR CLARINET AND STRING ORCHESTRA" at bounding box center [248, 673] width 391 height 41
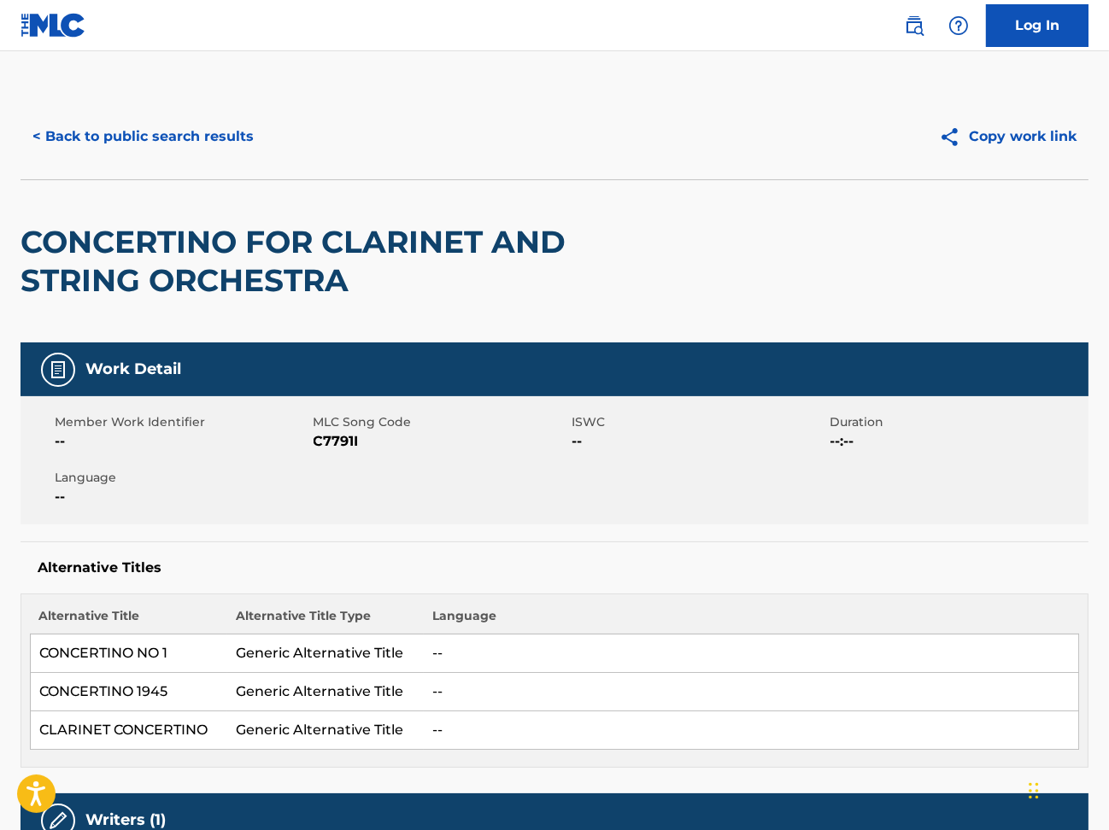
click at [56, 138] on button "< Back to public search results" at bounding box center [143, 136] width 245 height 43
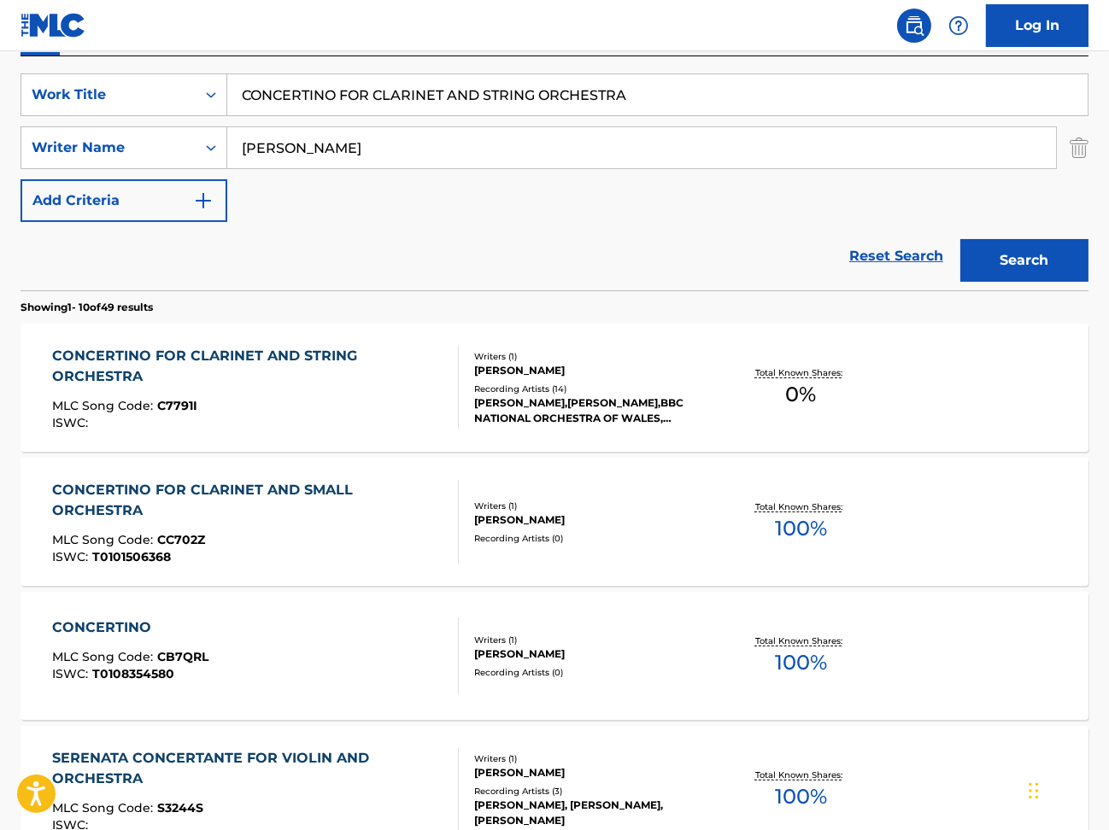
scroll to position [342, 0]
